Goal: Information Seeking & Learning: Understand process/instructions

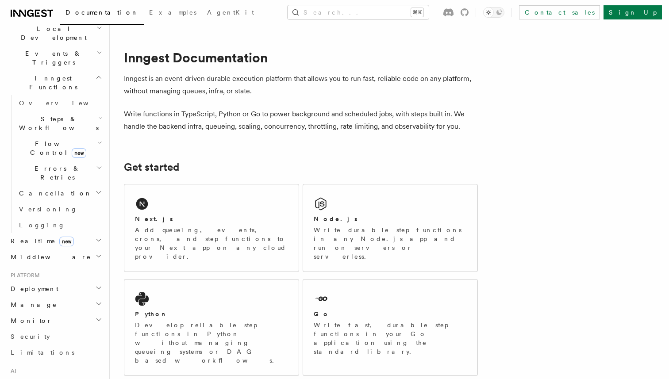
scroll to position [325, 0]
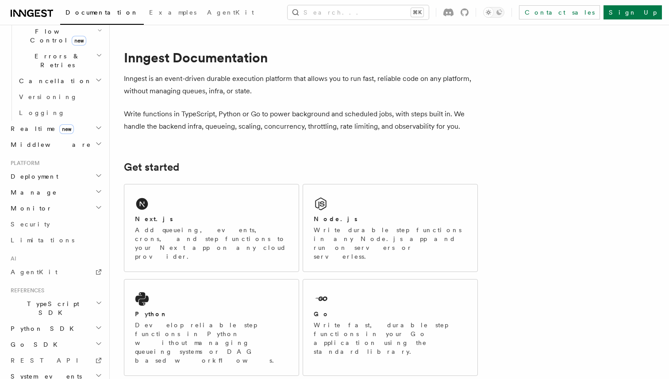
click at [64, 296] on h2 "TypeScript SDK" at bounding box center [55, 308] width 97 height 25
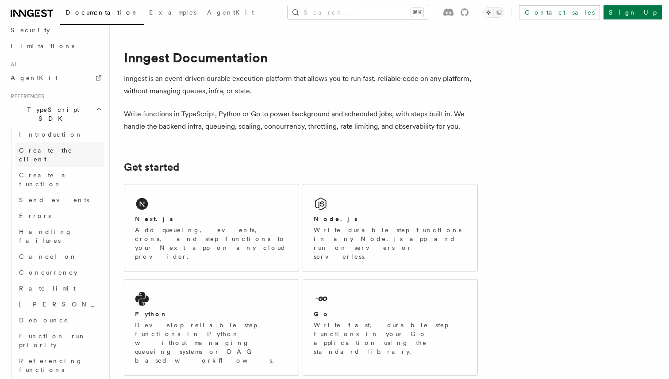
scroll to position [522, 0]
click at [352, 206] on div "Node.js Write durable step functions in any Node.js app and run on servers or s…" at bounding box center [390, 227] width 174 height 87
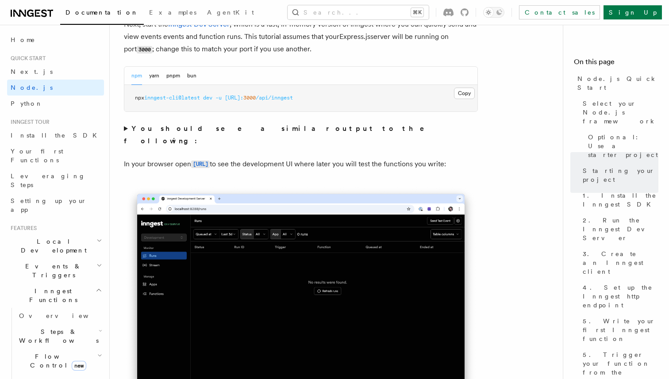
scroll to position [772, 0]
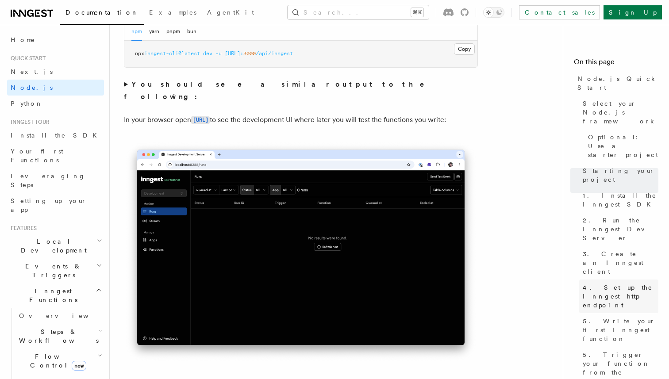
click at [605, 283] on span "4. Set up the Inngest http endpoint" at bounding box center [620, 296] width 76 height 27
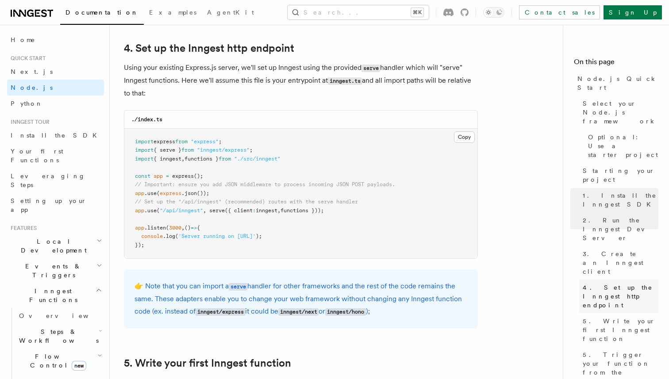
scroll to position [1338, 0]
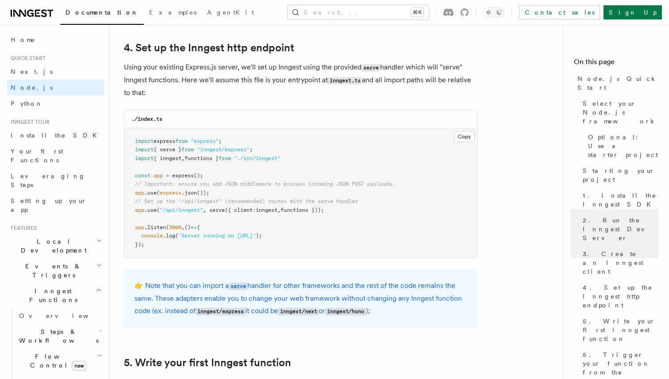
click at [221, 151] on span ""inngest/express"" at bounding box center [223, 149] width 53 height 6
copy span "inngest"
click at [34, 83] on link "Node.js" at bounding box center [55, 88] width 97 height 16
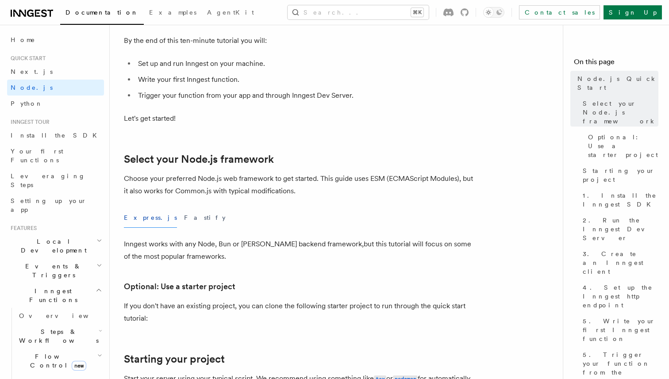
scroll to position [117, 0]
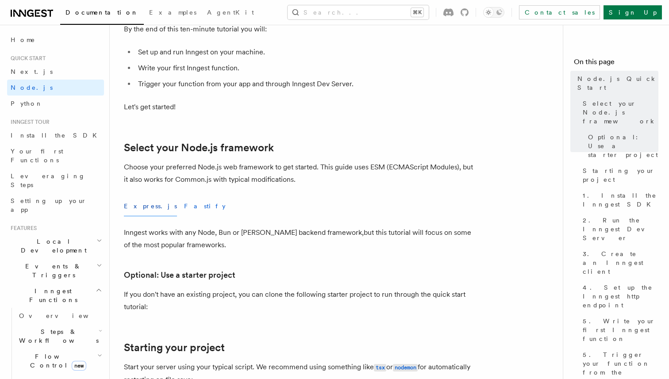
click at [184, 203] on button "Fastify" at bounding box center [205, 206] width 42 height 20
click at [135, 207] on button "Express.js" at bounding box center [150, 206] width 53 height 20
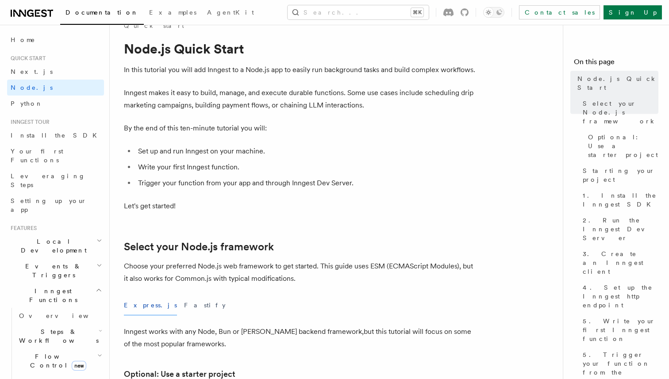
scroll to position [19, 0]
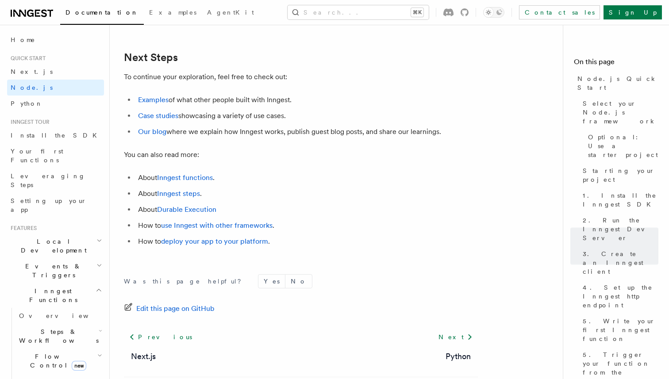
scroll to position [5551, 0]
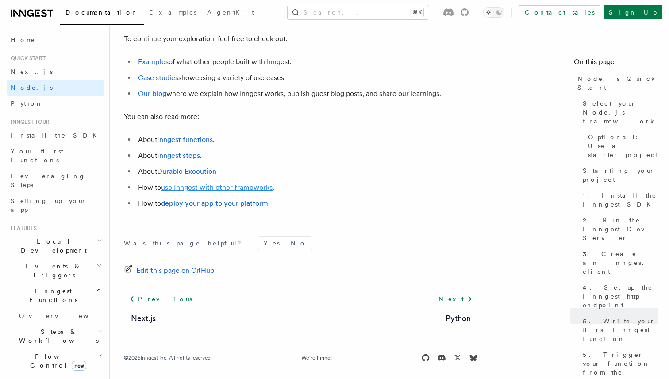
click at [243, 191] on link "use Inngest with other frameworks" at bounding box center [216, 187] width 111 height 8
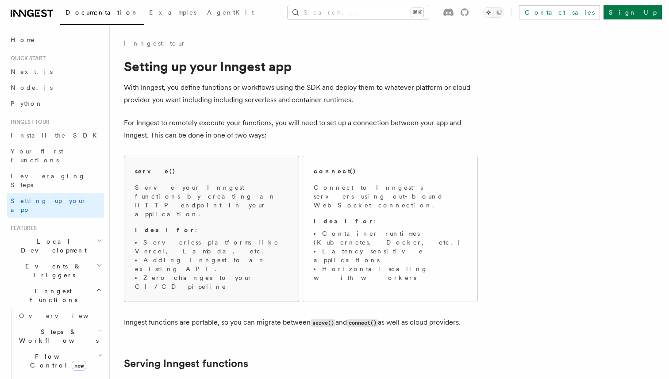
click at [214, 195] on p "Serve your Inngest functions by creating an HTTP endpoint in your application." at bounding box center [211, 200] width 153 height 35
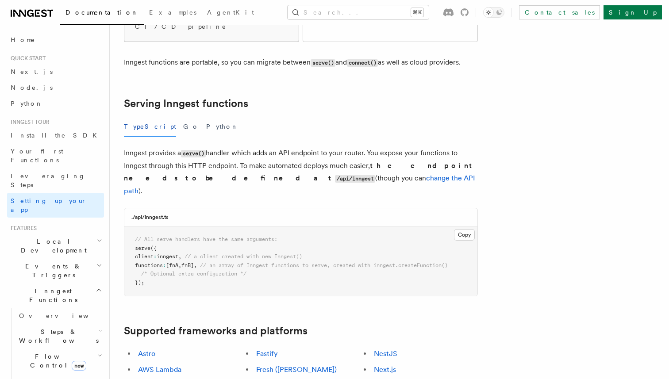
scroll to position [271, 0]
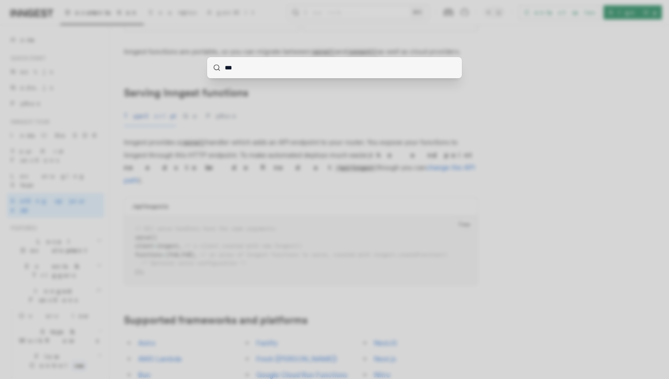
type input "****"
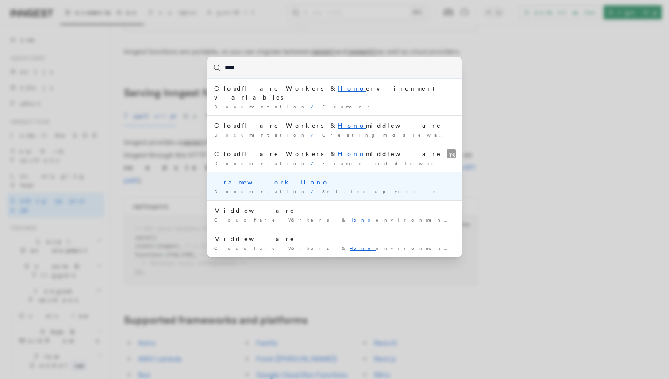
click at [233, 178] on div "Framework: Hono" at bounding box center [334, 182] width 241 height 9
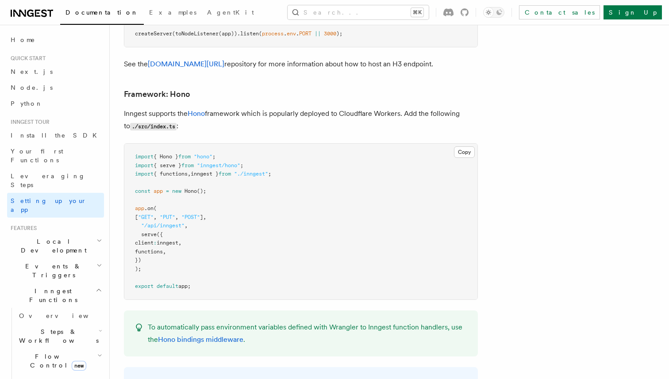
scroll to position [4305, 0]
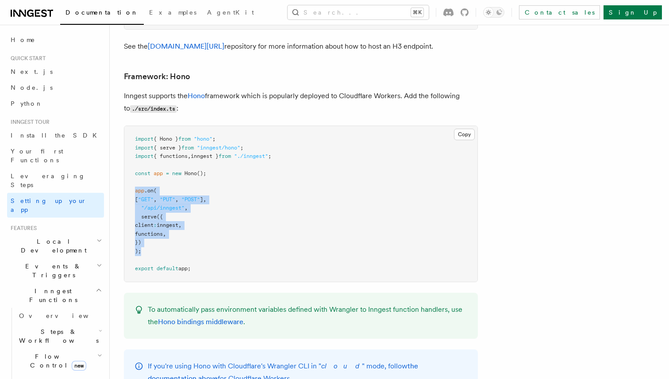
drag, startPoint x: 144, startPoint y: 226, endPoint x: 130, endPoint y: 164, distance: 63.2
click at [130, 164] on pre "import { Hono } from "hono" ; import { serve } from "inngest/hono" ; import { f…" at bounding box center [300, 204] width 353 height 156
copy code "app .on ( [ "GET" , "PUT" , "POST" ] , "/api/inngest" , serve ({ client : innge…"
click at [276, 227] on pre "import { Hono } from "hono" ; import { serve } from "inngest/hono" ; import { f…" at bounding box center [300, 204] width 353 height 156
